Goal: Task Accomplishment & Management: Use online tool/utility

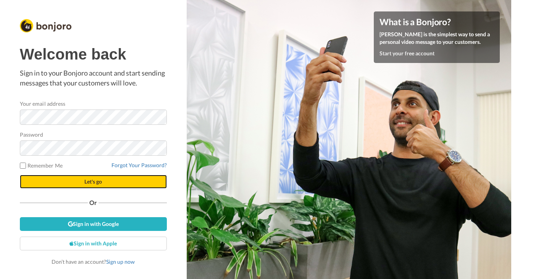
click at [89, 182] on span "Let's go" at bounding box center [93, 181] width 18 height 6
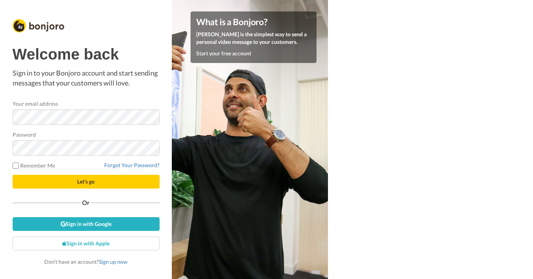
click at [328, 37] on div "What is a Bonjoro? Bonjoro is the simplest way to send a personal video message…" at bounding box center [250, 139] width 156 height 279
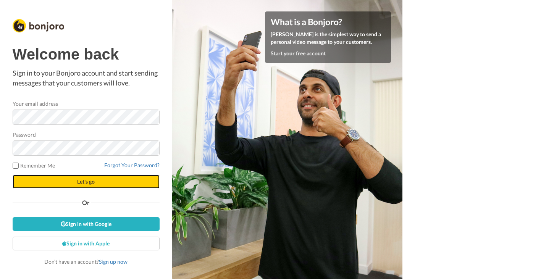
click at [107, 182] on button "Let's go" at bounding box center [86, 182] width 147 height 14
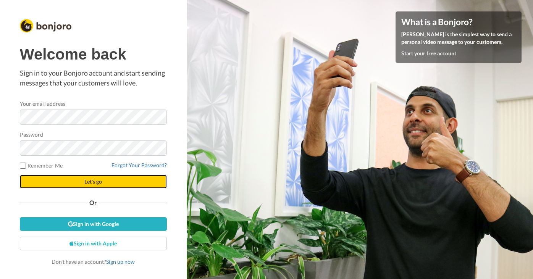
click at [90, 181] on span "Let's go" at bounding box center [93, 181] width 18 height 6
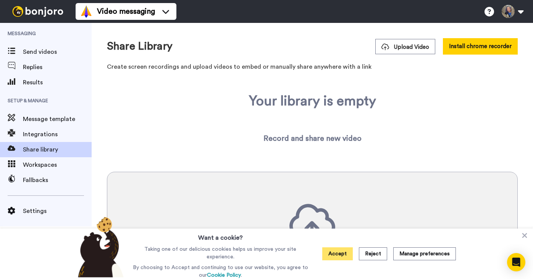
click at [339, 256] on button "Accept" at bounding box center [337, 253] width 31 height 13
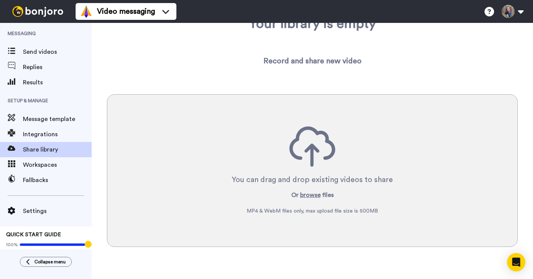
scroll to position [82, 0]
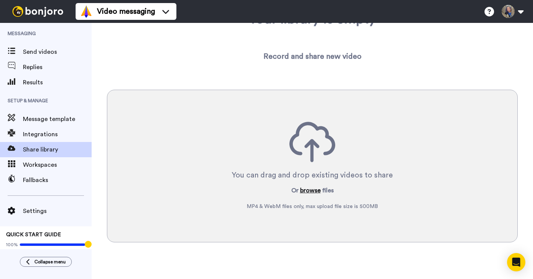
click at [309, 189] on button "browse" at bounding box center [310, 190] width 21 height 9
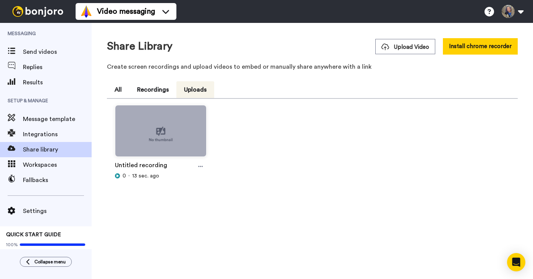
click at [199, 89] on button "Uploads" at bounding box center [195, 89] width 38 height 17
click at [477, 49] on button "Install chrome recorder" at bounding box center [480, 46] width 75 height 16
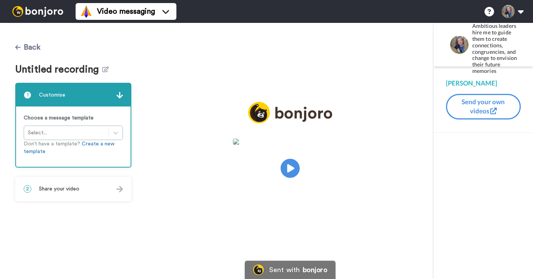
click at [24, 47] on button "Back" at bounding box center [27, 47] width 25 height 18
click at [28, 44] on button "Back" at bounding box center [27, 47] width 25 height 18
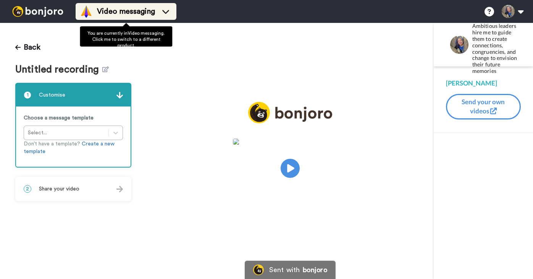
click at [168, 11] on icon at bounding box center [165, 12] width 7 height 4
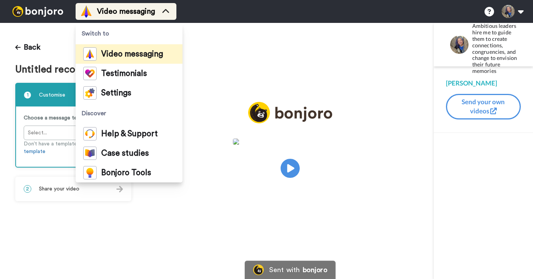
click at [164, 10] on icon at bounding box center [166, 12] width 12 height 8
